Goal: Information Seeking & Learning: Learn about a topic

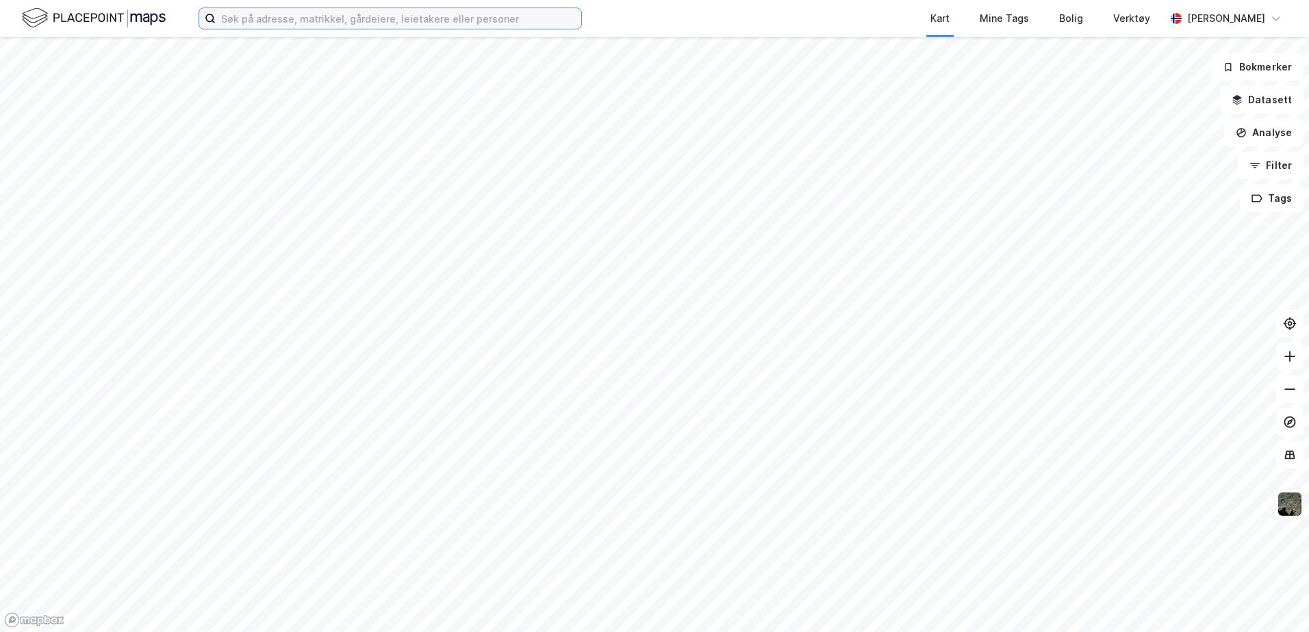
click at [300, 21] on input at bounding box center [398, 18] width 365 height 21
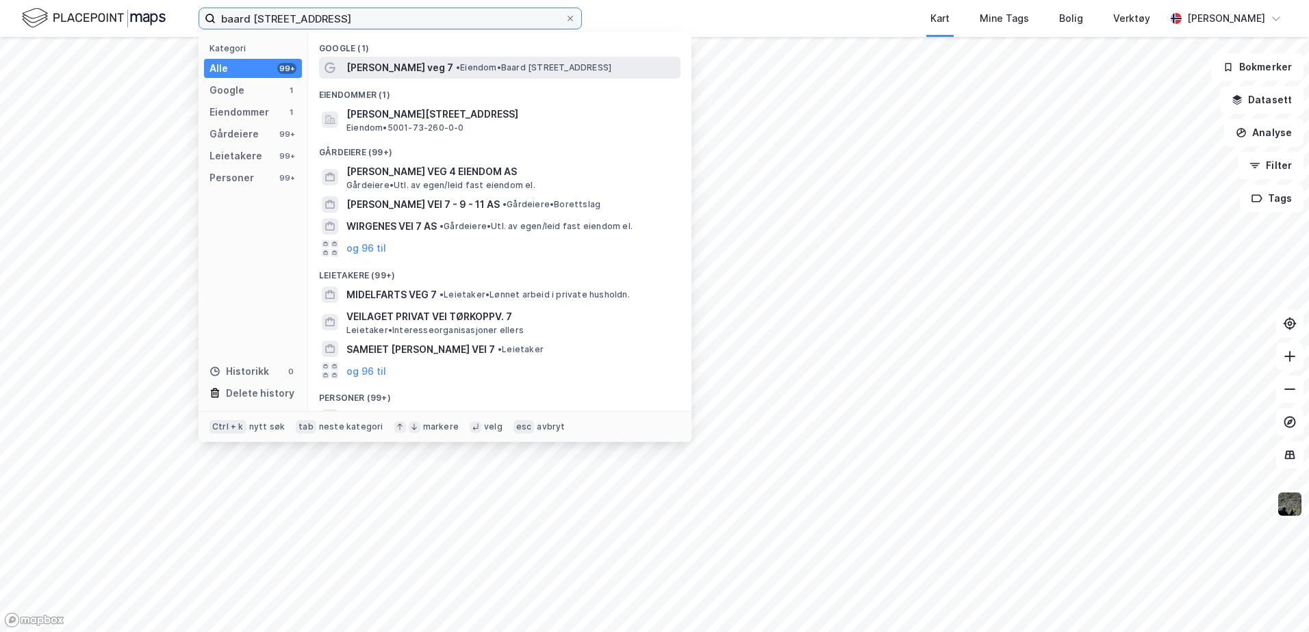
type input "baard [STREET_ADDRESS]"
click at [491, 61] on div "[PERSON_NAME] veg 7 • Eiendom • [PERSON_NAME][STREET_ADDRESS]" at bounding box center [511, 68] width 331 height 16
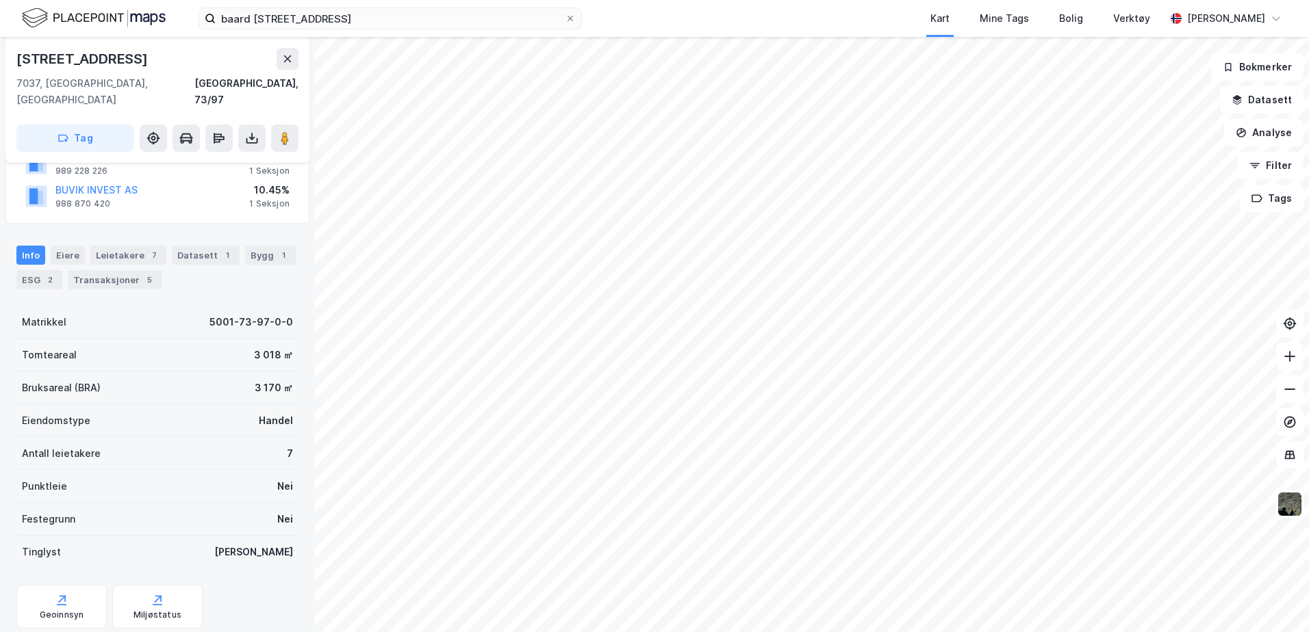
scroll to position [185, 0]
click at [254, 247] on div "Bygg 1" at bounding box center [270, 256] width 51 height 19
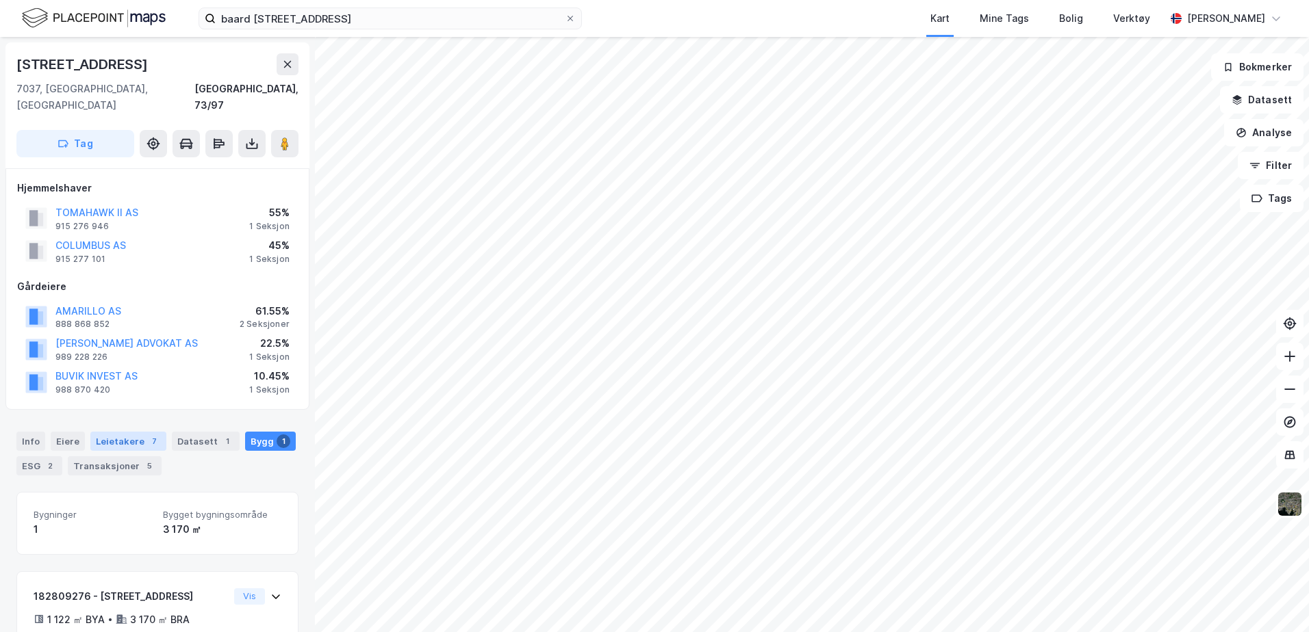
click at [122, 432] on div "Leietakere 7" at bounding box center [128, 441] width 76 height 19
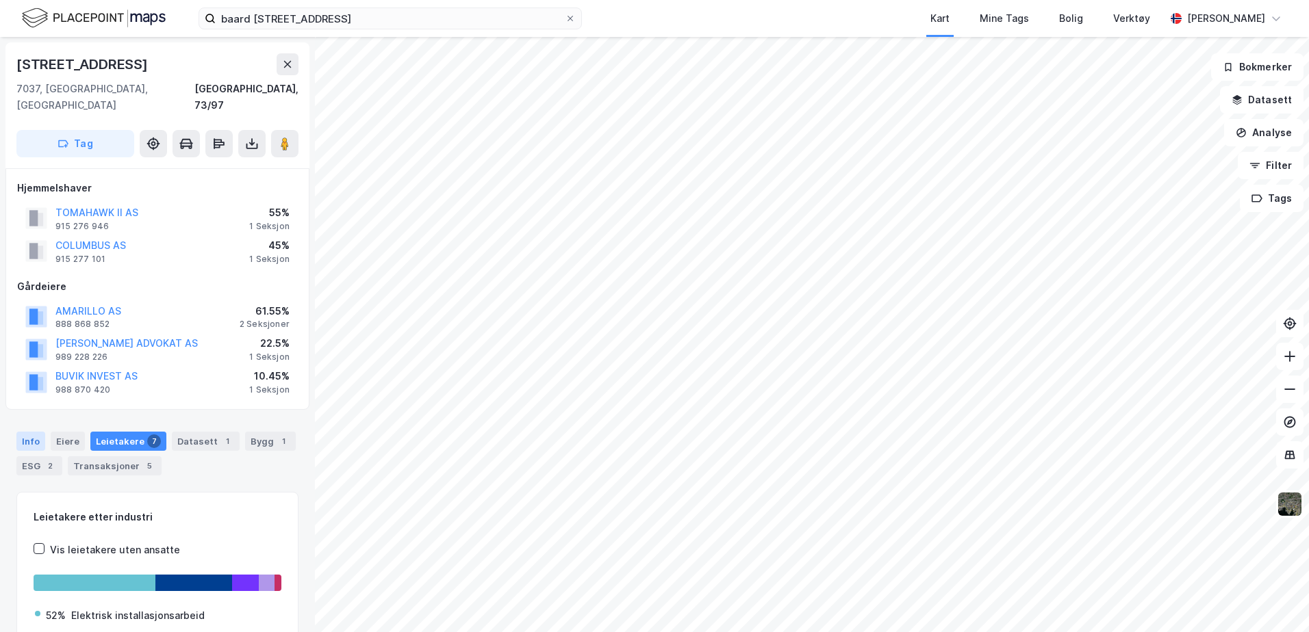
click at [32, 432] on div "Info" at bounding box center [30, 441] width 29 height 19
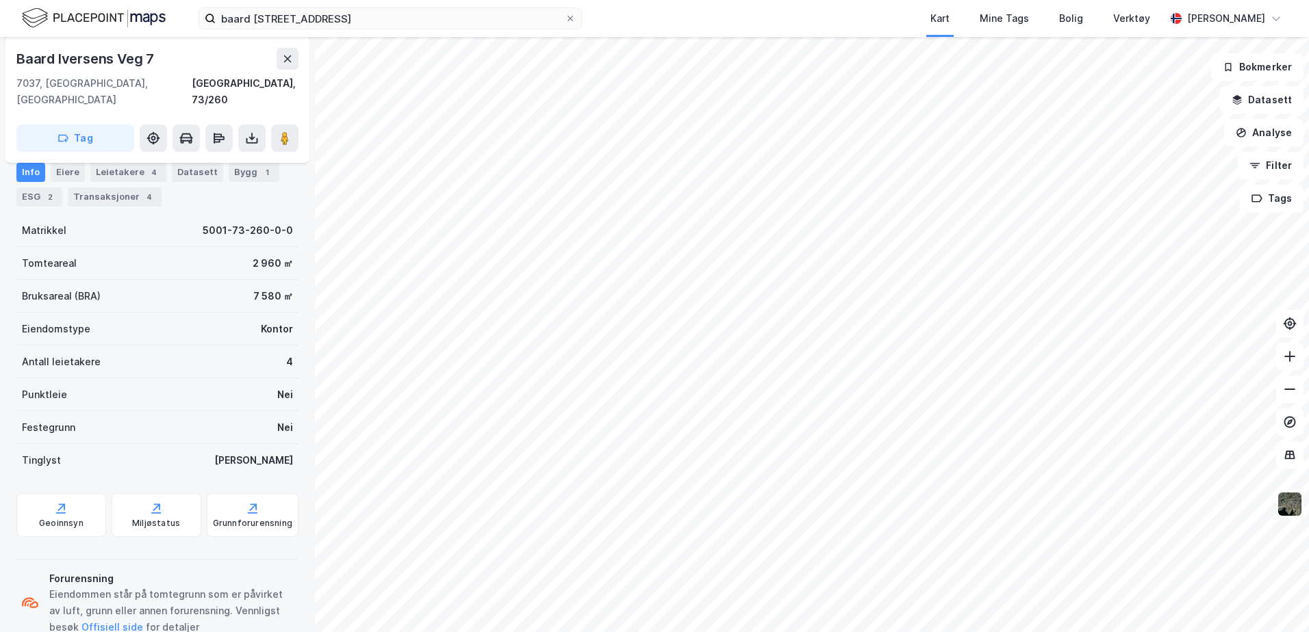
scroll to position [201, 0]
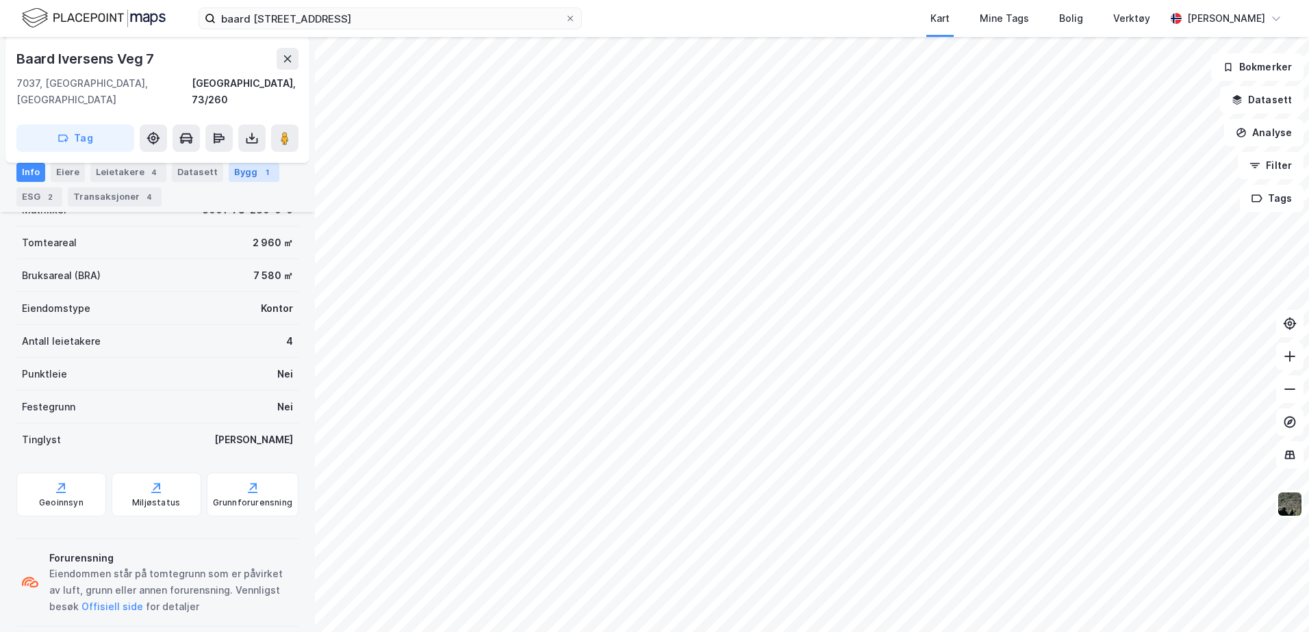
click at [231, 179] on div "Bygg 1" at bounding box center [254, 172] width 51 height 19
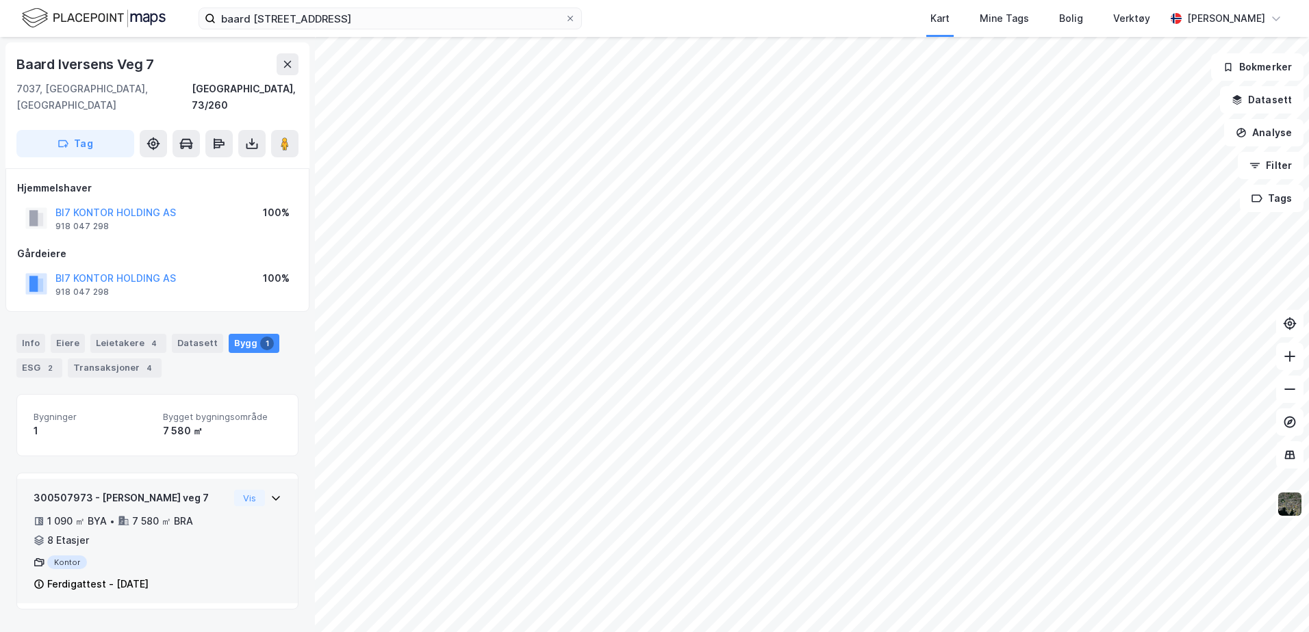
click at [254, 494] on div "300507973 - [PERSON_NAME] veg 7 1 090 ㎡ BYA • 7 580 ㎡ BRA • 8 Etasjer Kontor Fe…" at bounding box center [158, 547] width 248 height 114
